Goal: Check status

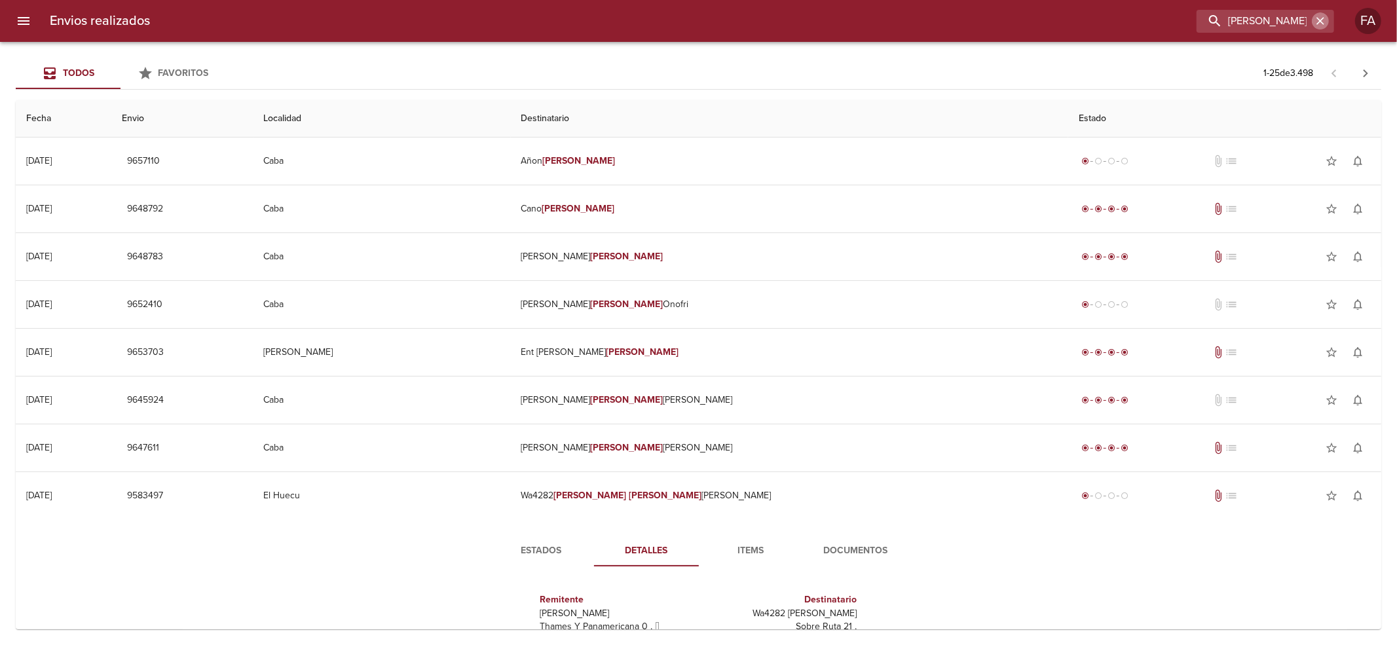
scroll to position [262, 0]
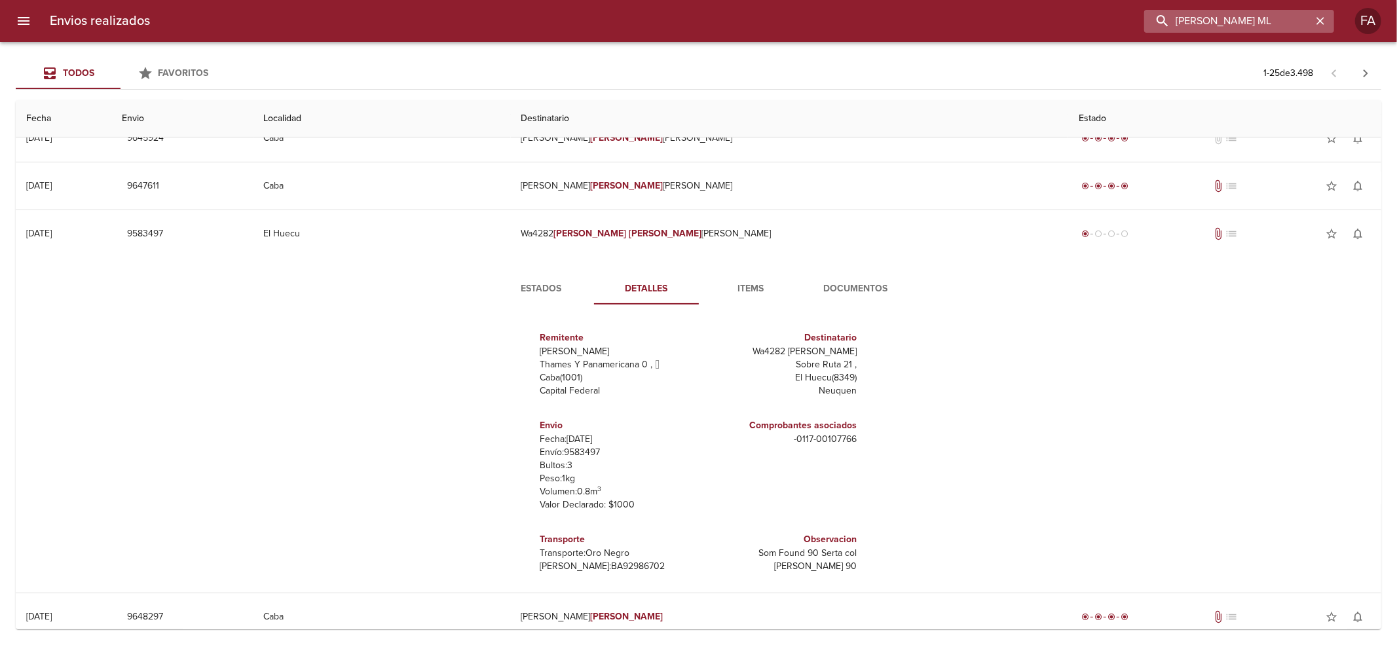
drag, startPoint x: 0, startPoint y: 0, endPoint x: 1302, endPoint y: 18, distance: 1301.7
click at [1302, 18] on input "[PERSON_NAME] ML" at bounding box center [1228, 21] width 168 height 23
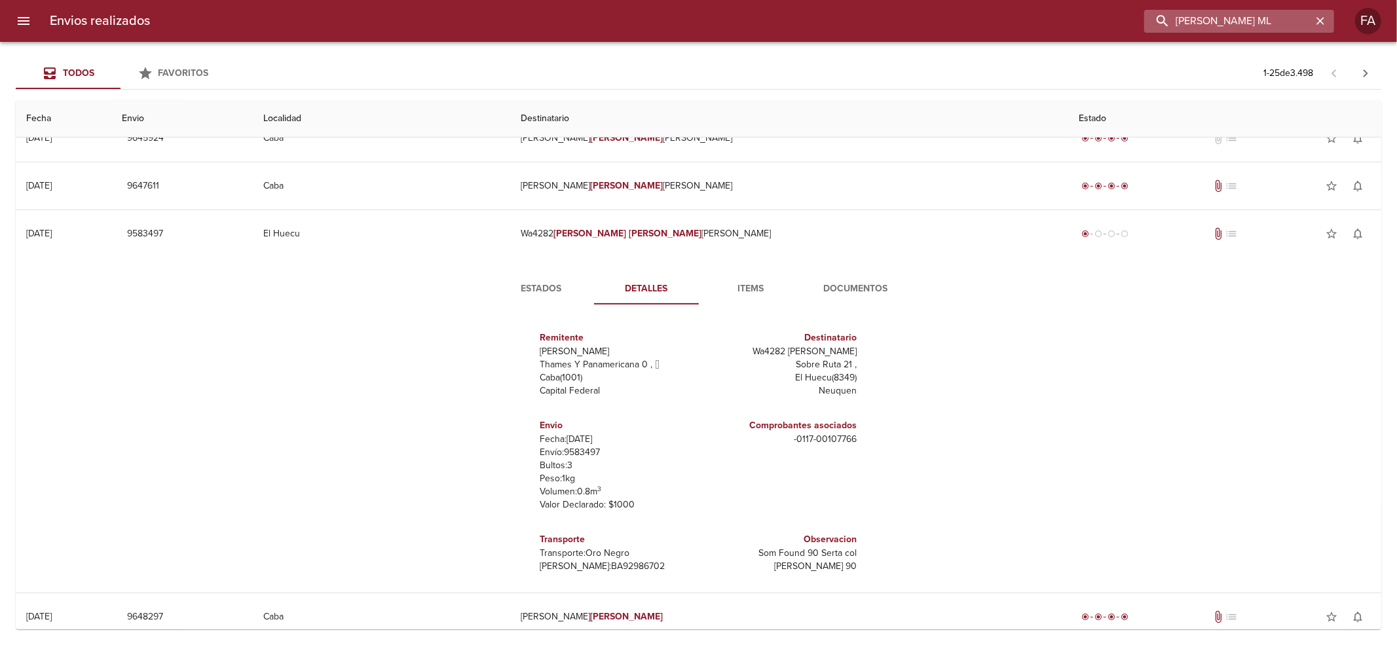
paste input "NAARA [PERSON_NAME]"
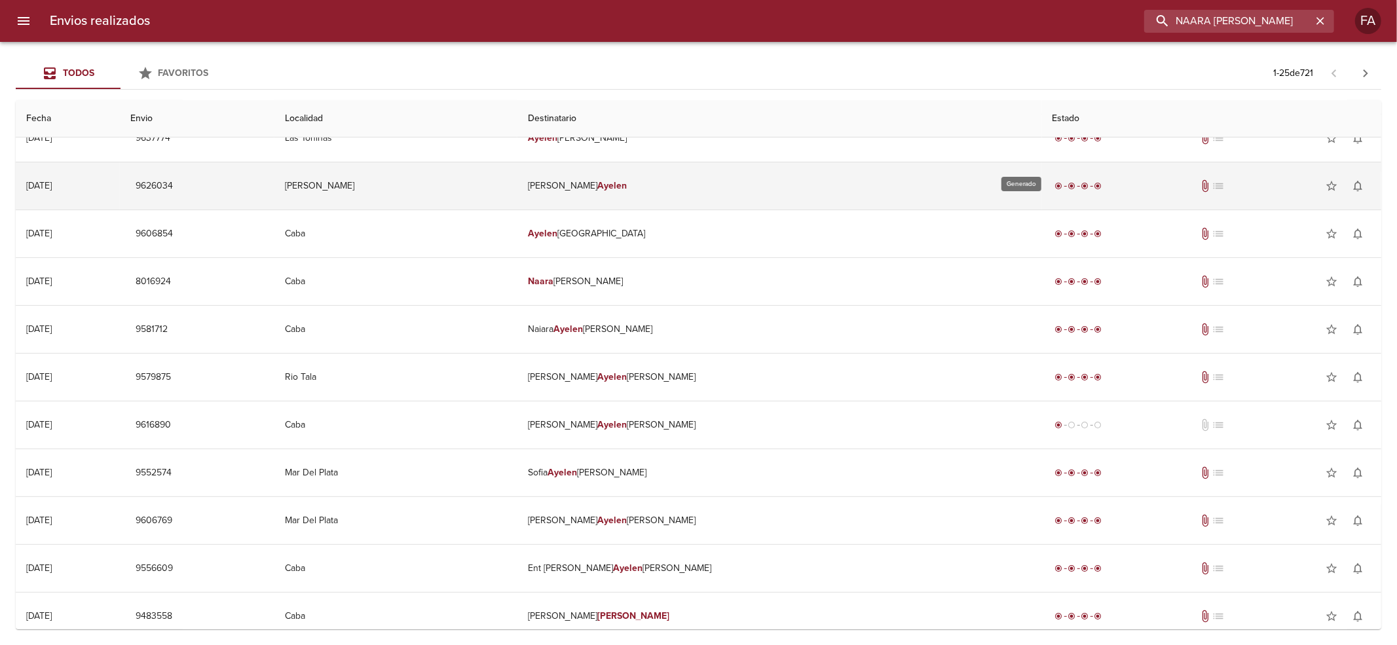
scroll to position [0, 0]
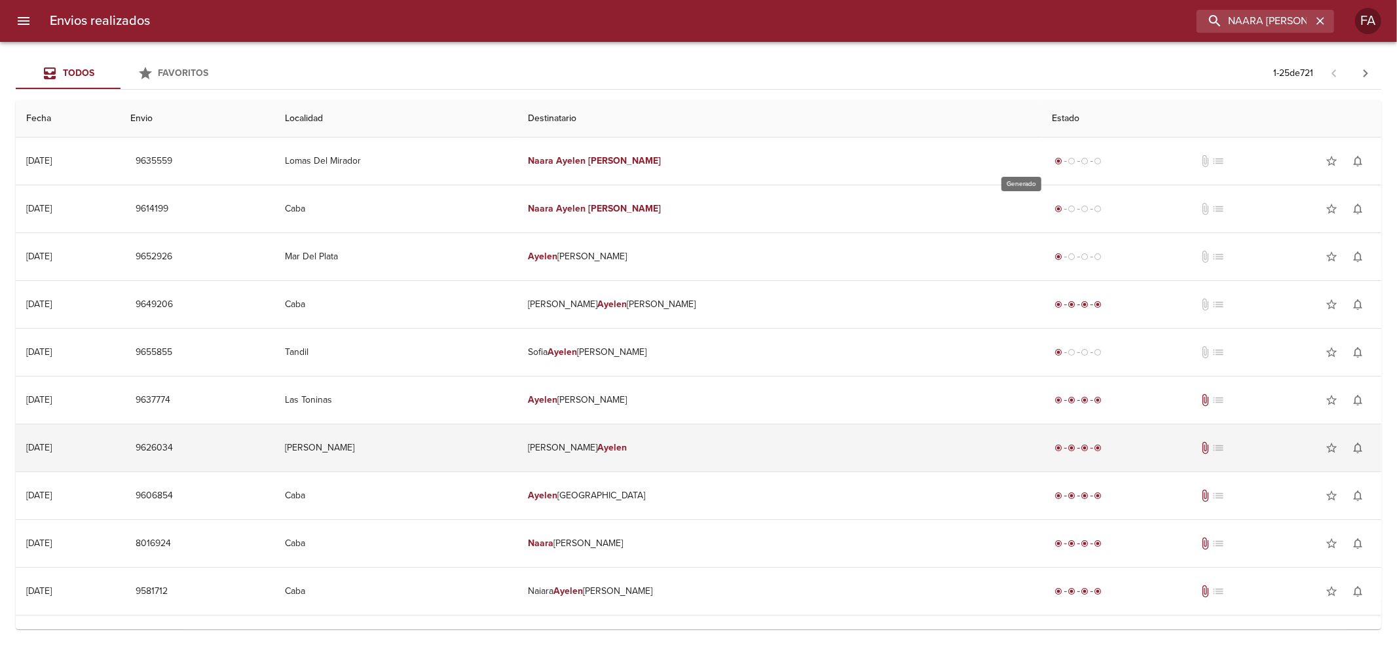
click at [1052, 166] on div "radio_button_checked radio_button_unchecked radio_button_unchecked radio_button…" at bounding box center [1078, 161] width 52 height 13
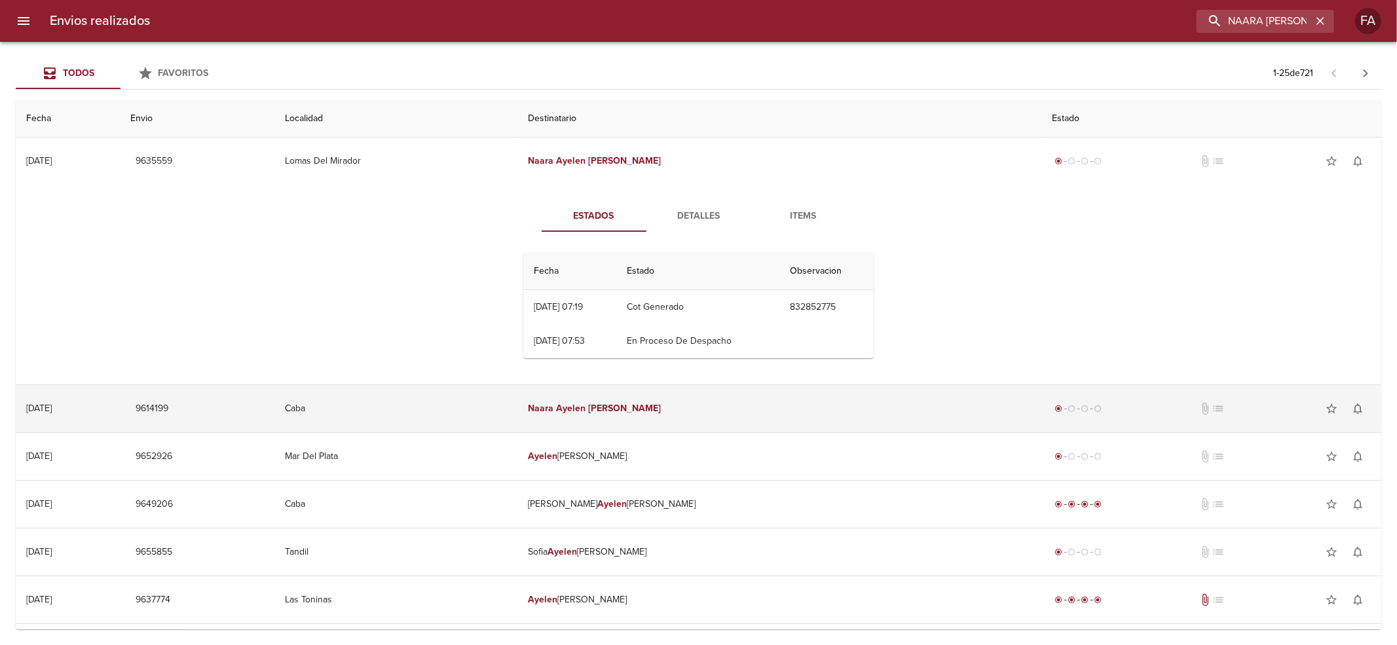
click at [668, 399] on td "[PERSON_NAME]" at bounding box center [779, 408] width 524 height 47
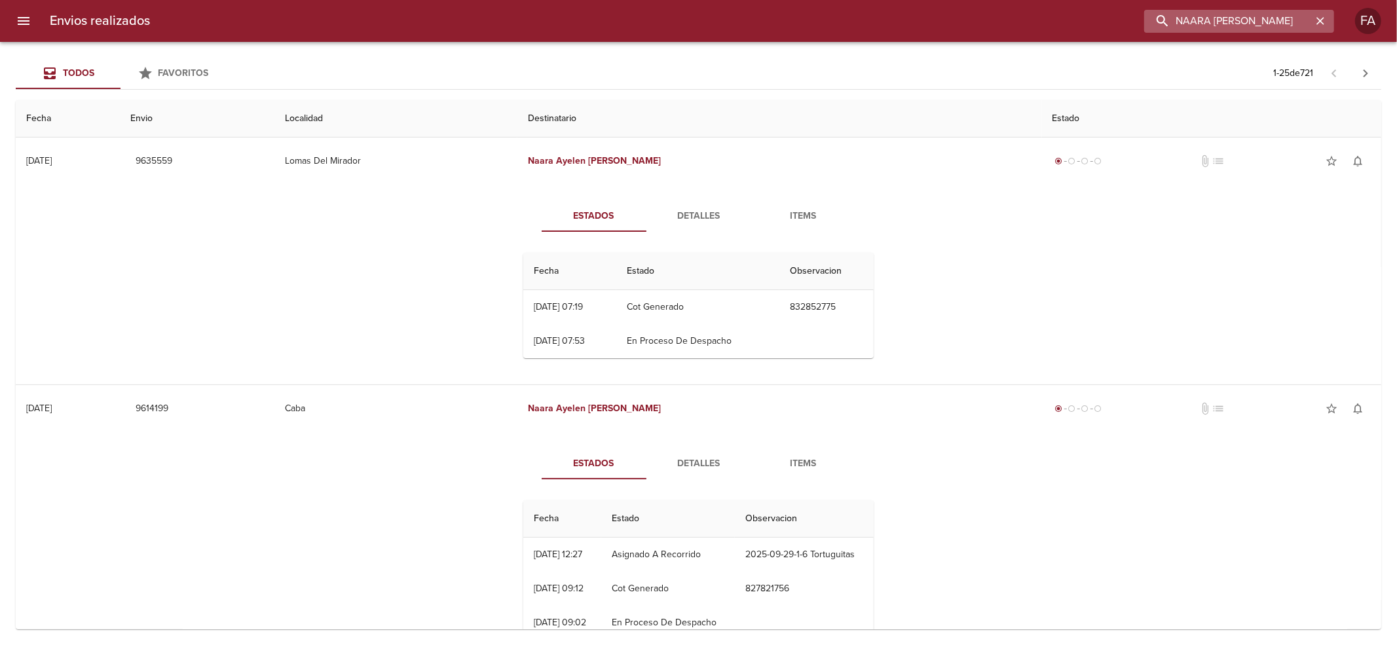
click at [1248, 24] on input "NAARA [PERSON_NAME]" at bounding box center [1228, 21] width 168 height 23
click at [1247, 24] on input "NAARA [PERSON_NAME]" at bounding box center [1228, 21] width 168 height 23
paste input "9623116"
type input "9623116"
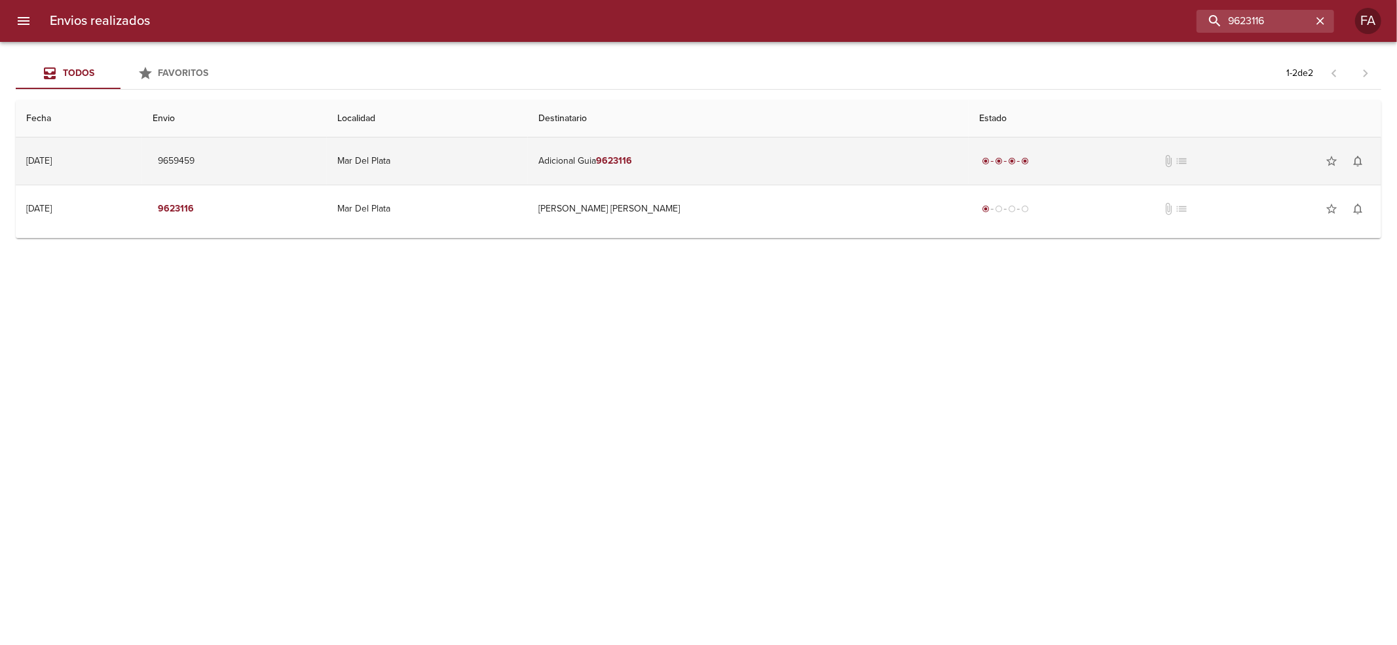
click at [744, 174] on td "Adicional Guia 9623116" at bounding box center [748, 160] width 441 height 47
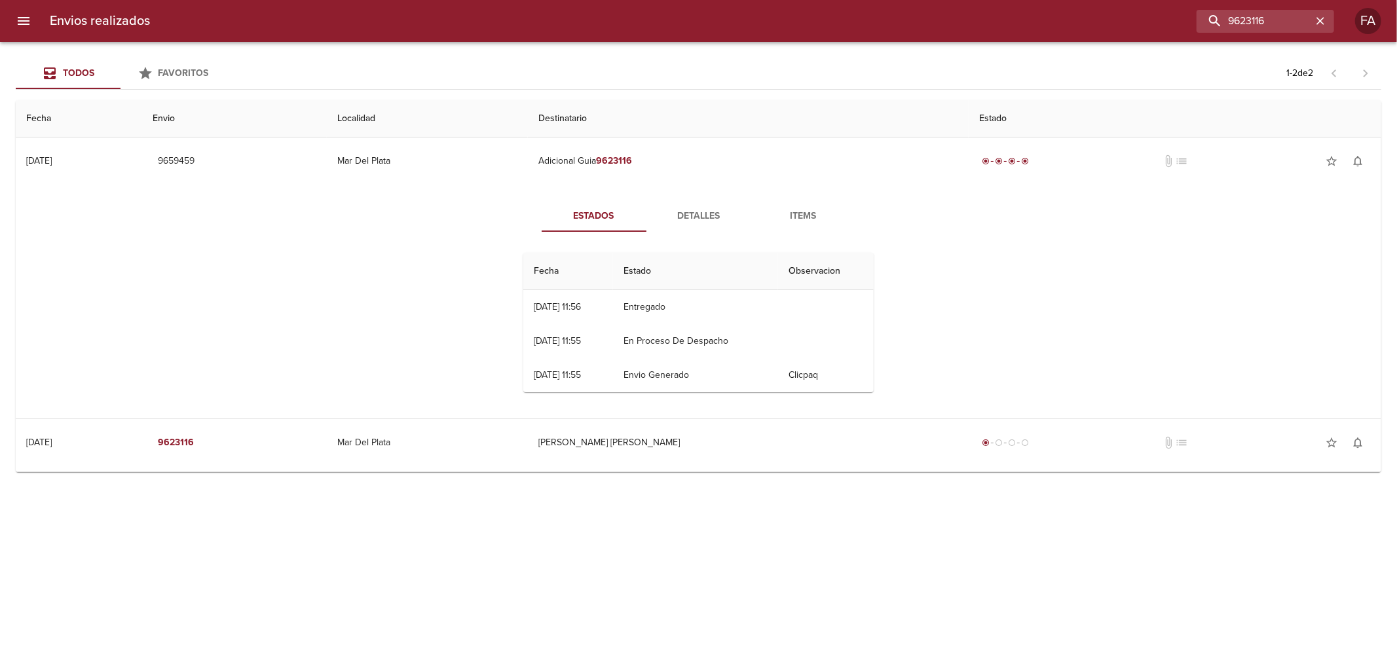
click at [710, 218] on span "Detalles" at bounding box center [698, 216] width 89 height 16
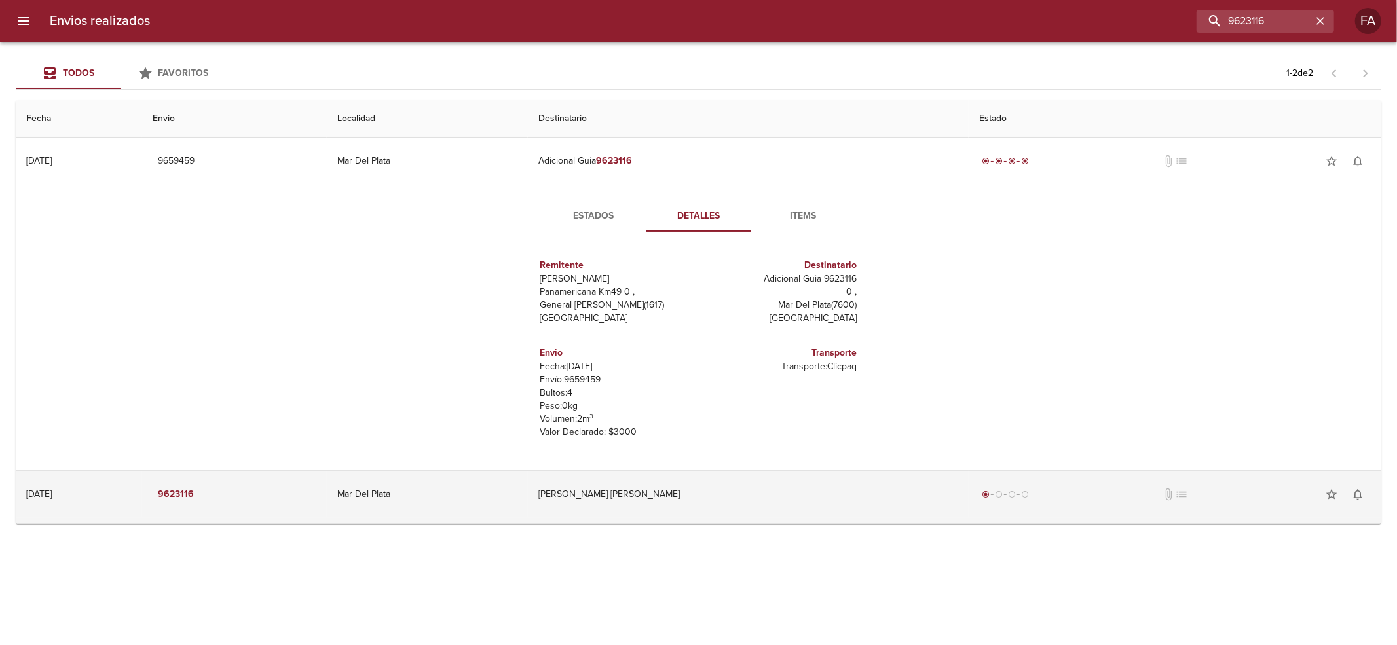
click at [528, 511] on td "Mar Del Plata" at bounding box center [427, 494] width 201 height 47
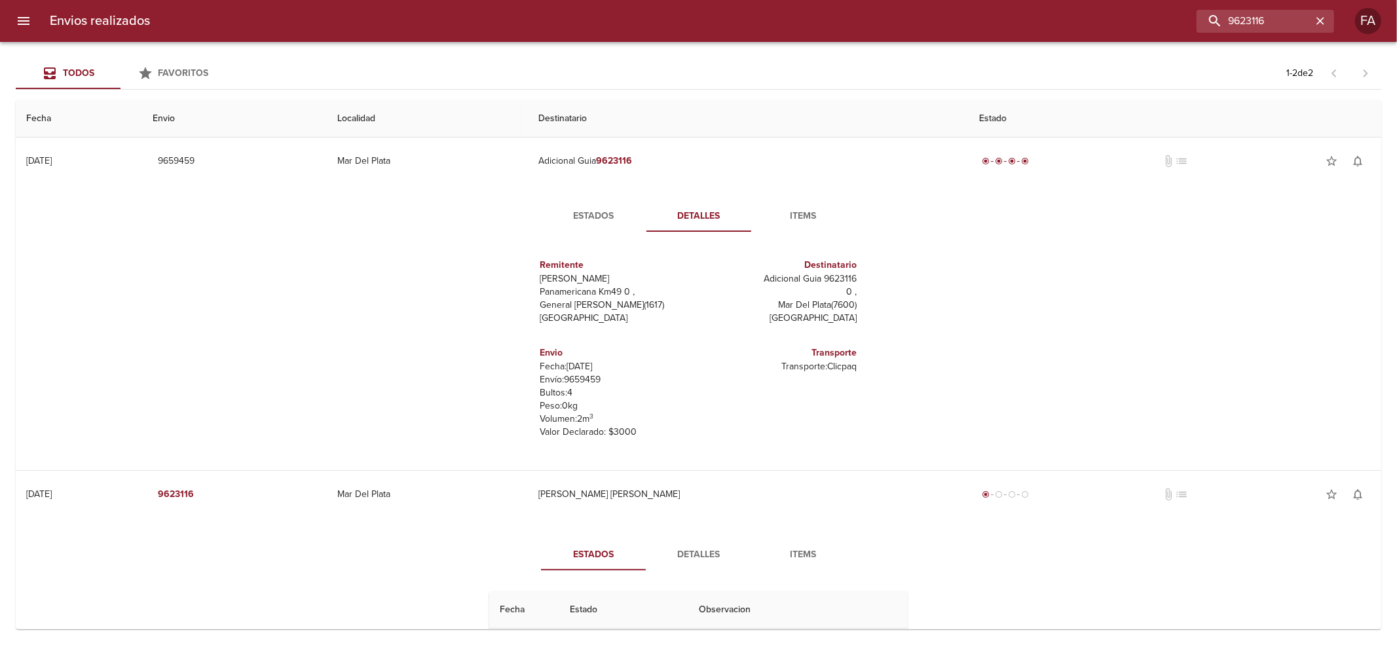
scroll to position [230, 0]
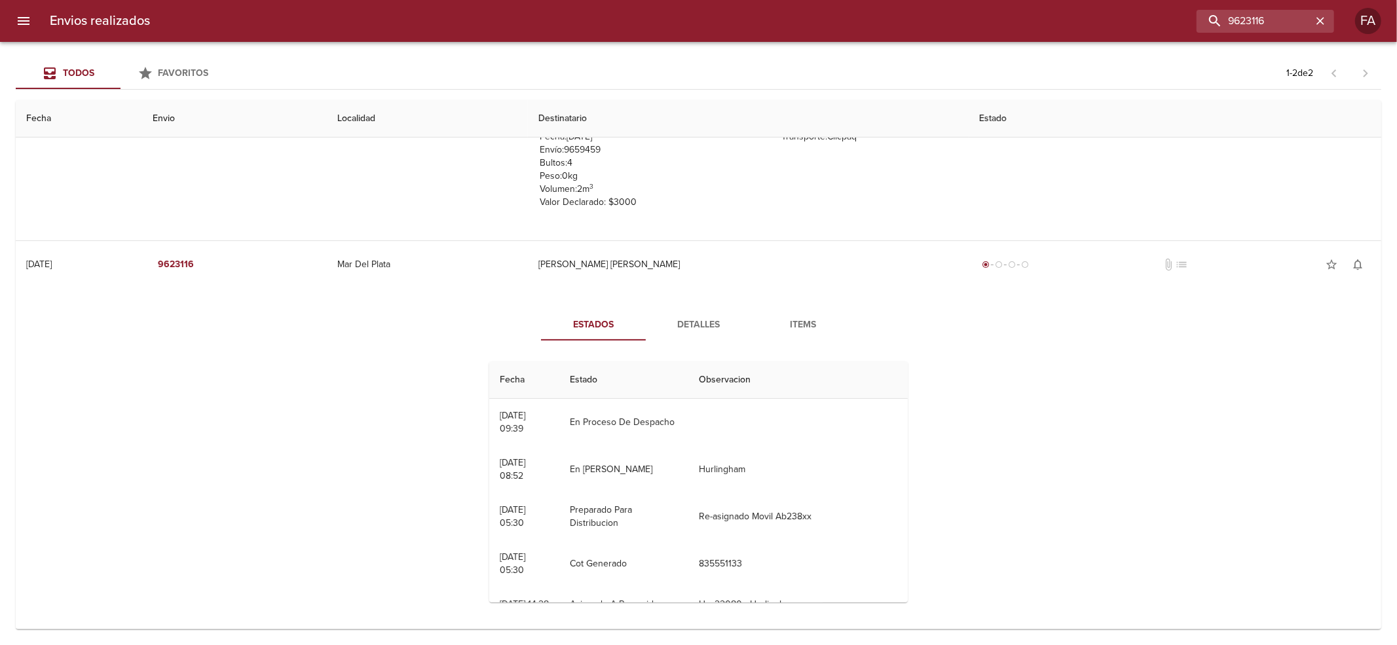
click at [663, 344] on div "Estados Detalles Items Fecha Estado Observacion 13/10 [DATE] 09:39 En Proceso D…" at bounding box center [699, 461] width 452 height 304
click at [691, 329] on span "Detalles" at bounding box center [697, 325] width 89 height 16
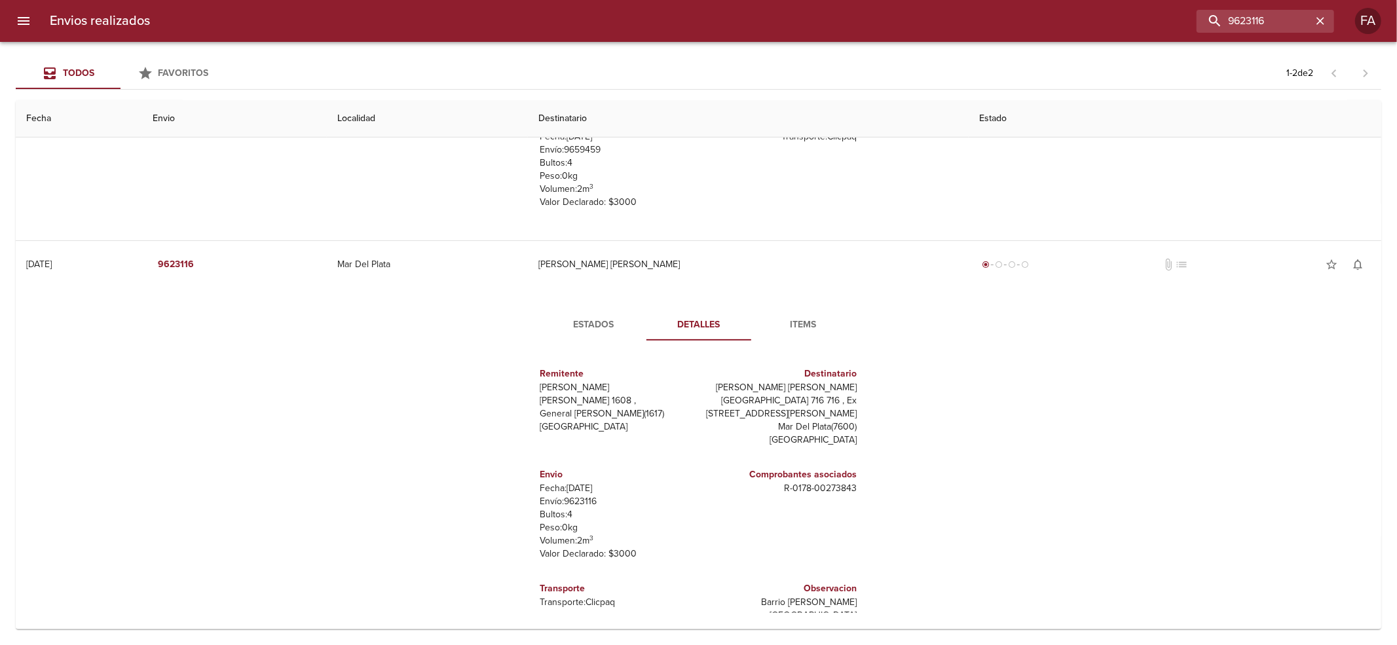
scroll to position [19, 0]
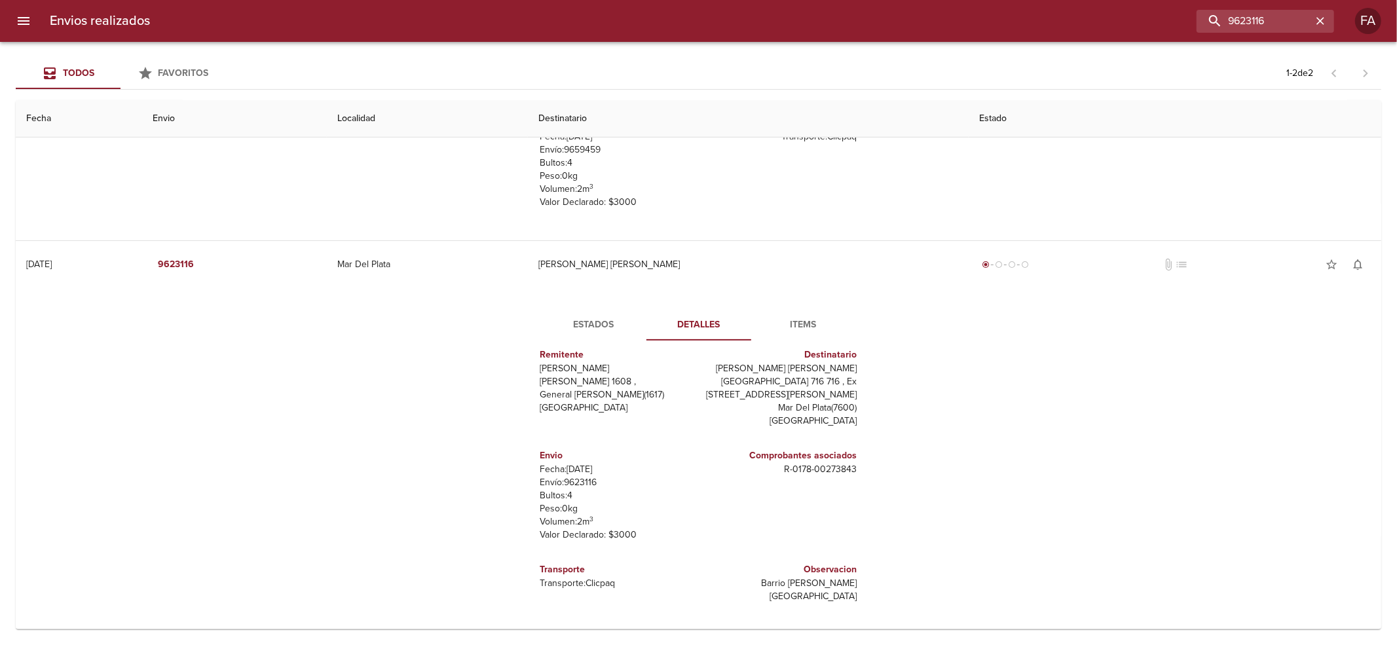
click at [588, 329] on span "Estados" at bounding box center [593, 325] width 89 height 16
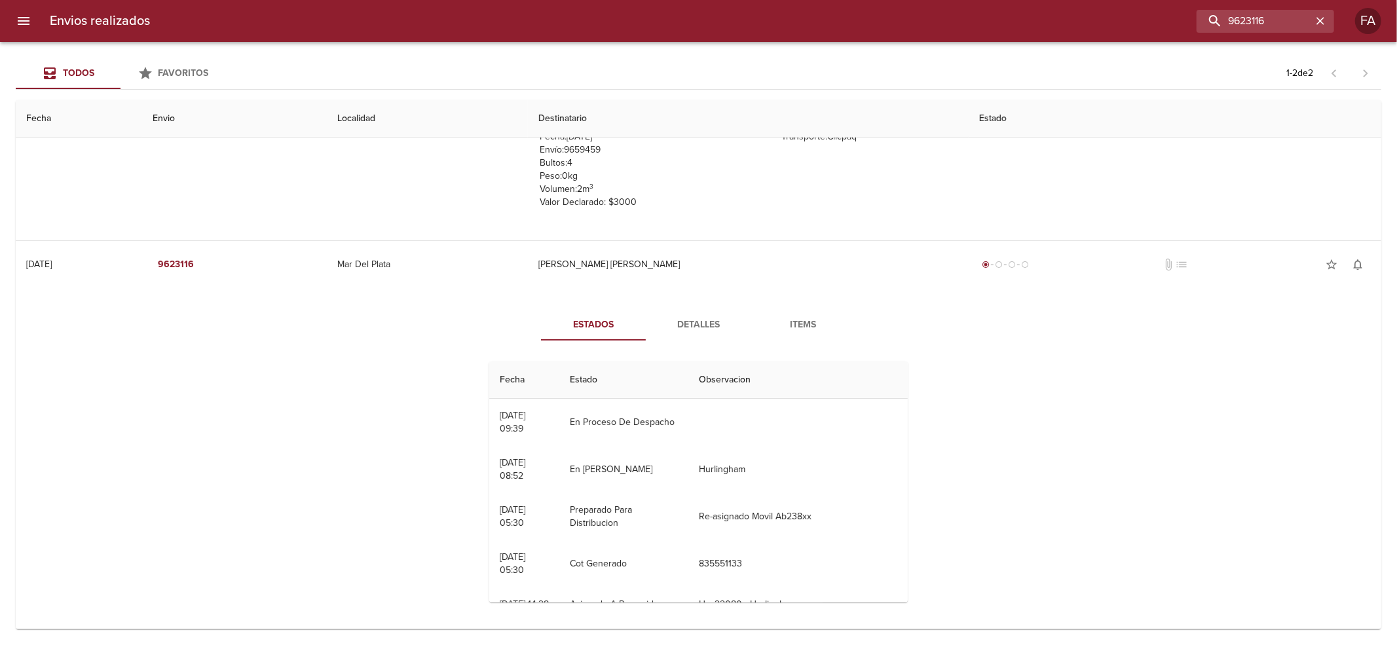
scroll to position [87, 0]
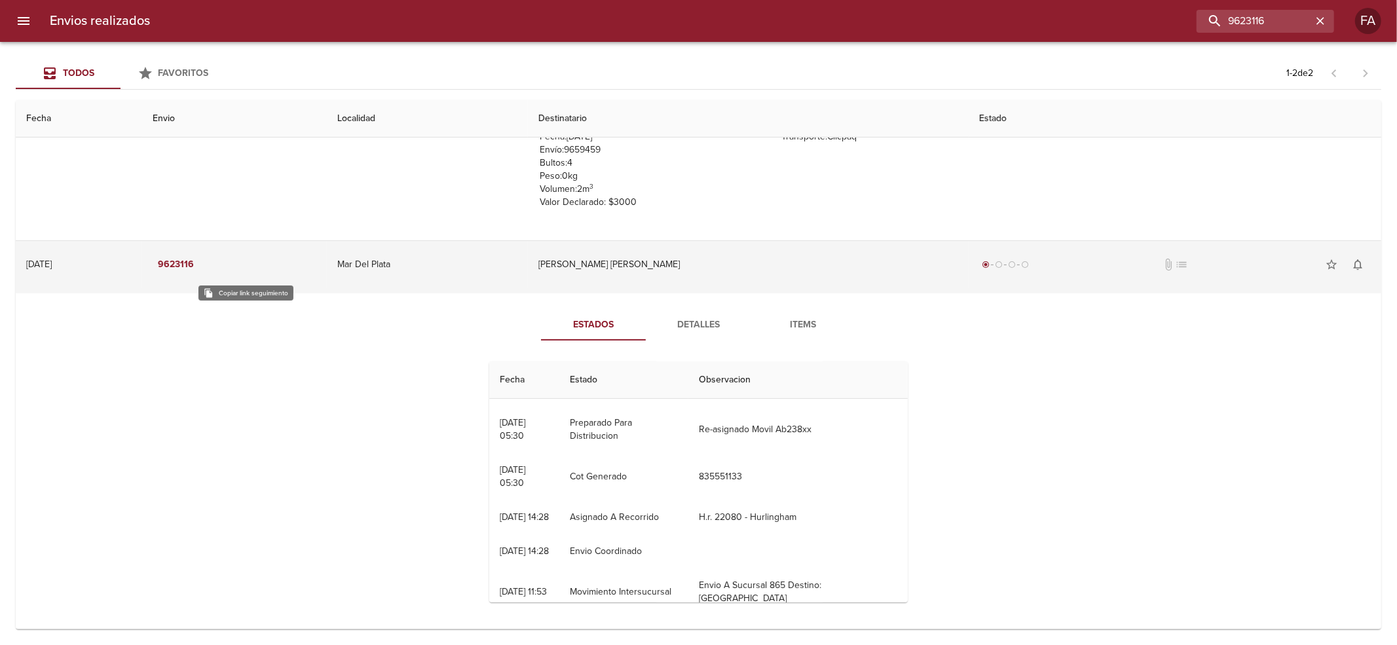
click at [142, 260] on td "[DATE] [DATE]" at bounding box center [79, 264] width 126 height 47
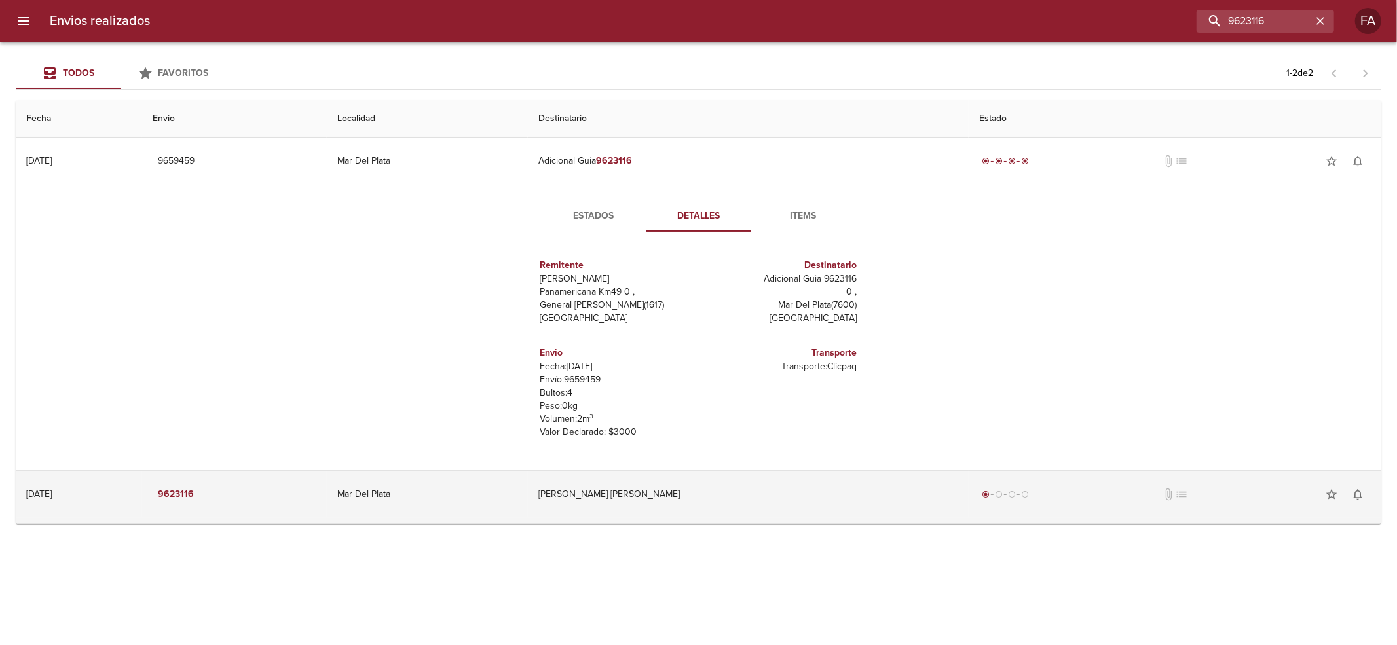
scroll to position [0, 0]
click at [194, 488] on em "9623116" at bounding box center [176, 494] width 36 height 16
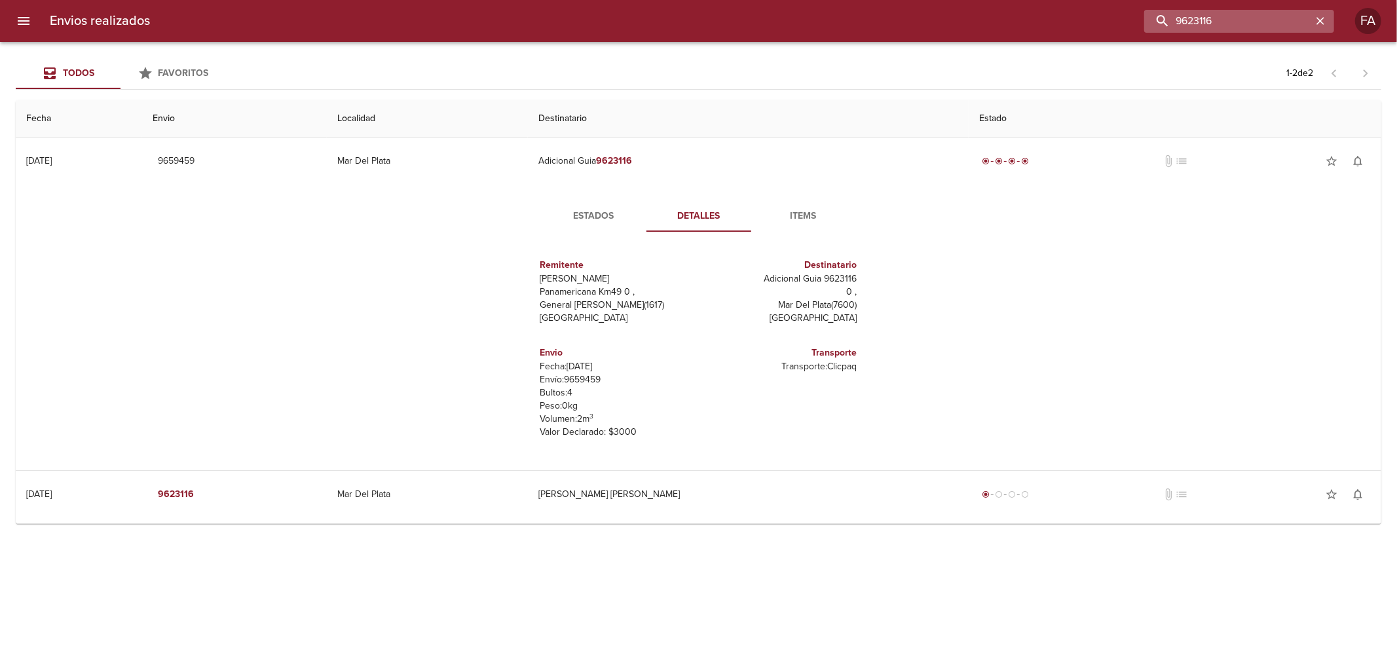
click at [1274, 18] on input "9623116" at bounding box center [1228, 21] width 168 height 23
